Goal: Check status

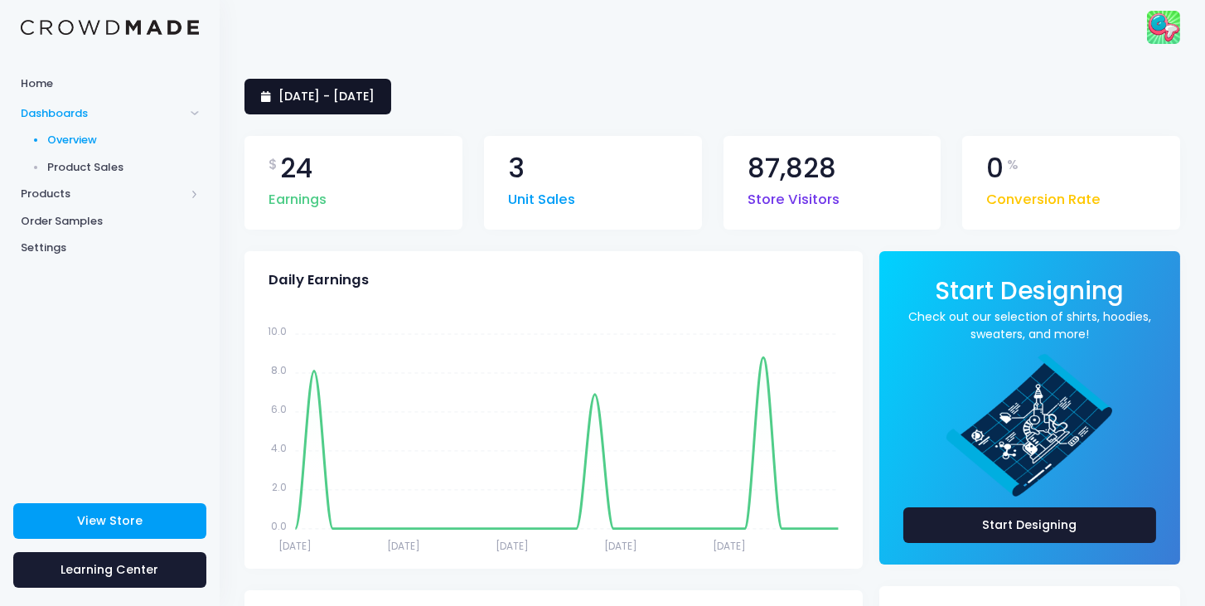
click at [391, 106] on link "16 August 2025 - 14 September 2025" at bounding box center [317, 97] width 147 height 36
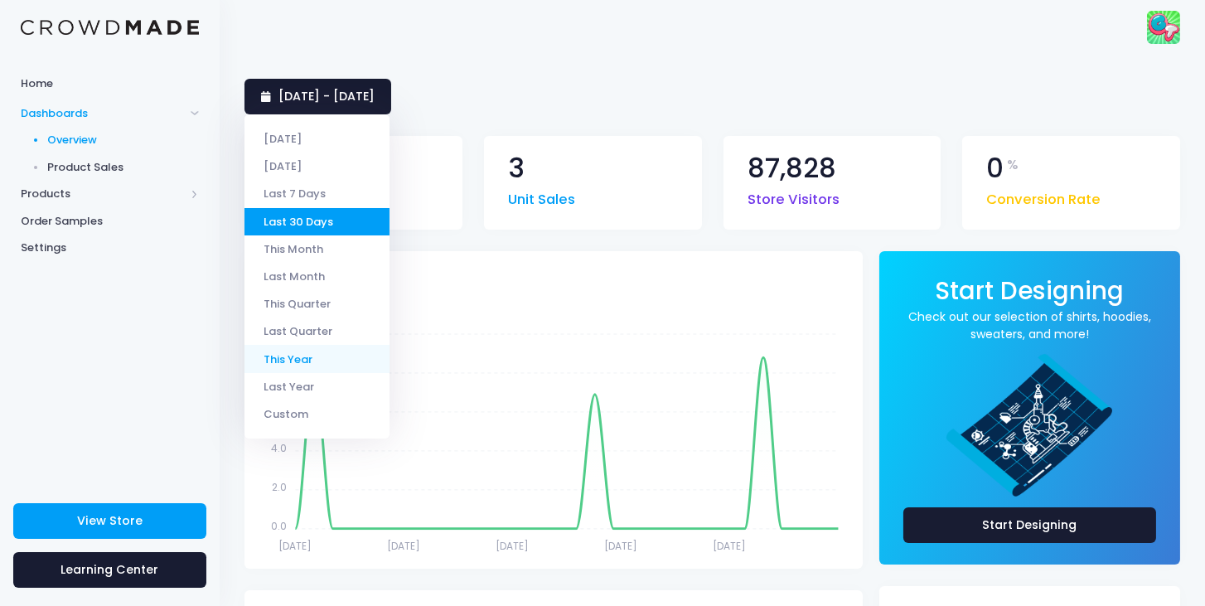
click at [321, 366] on li "This Year" at bounding box center [316, 358] width 145 height 27
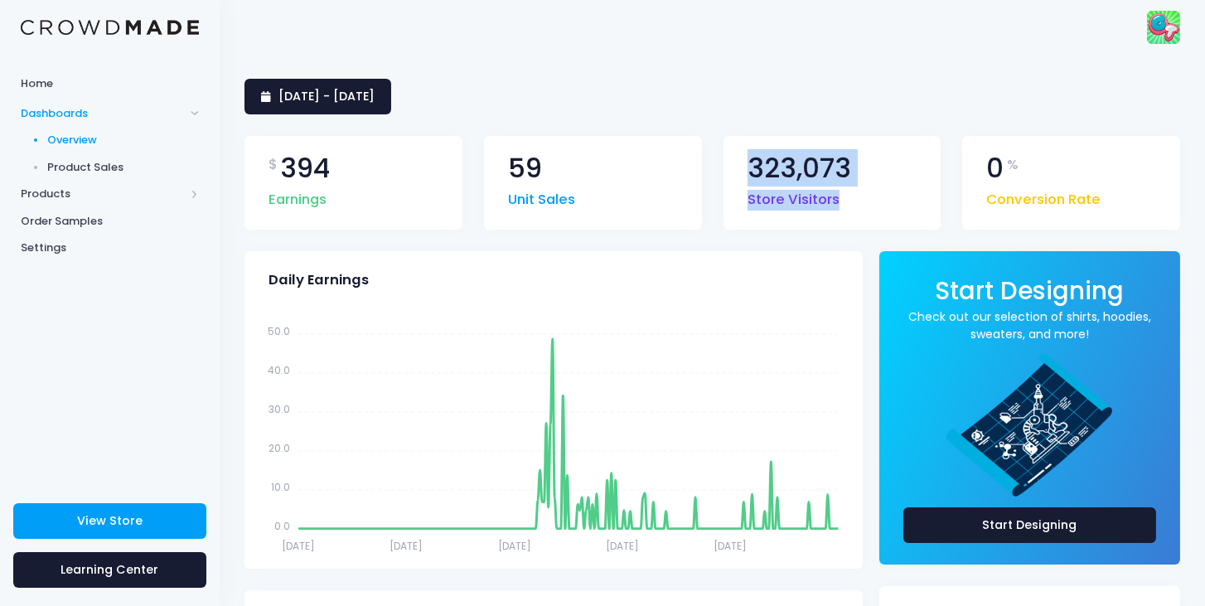
drag, startPoint x: 838, startPoint y: 201, endPoint x: 748, endPoint y: 167, distance: 96.5
click at [748, 167] on div "323,073 Store Visitors" at bounding box center [802, 183] width 109 height 56
